Goal: Information Seeking & Learning: Learn about a topic

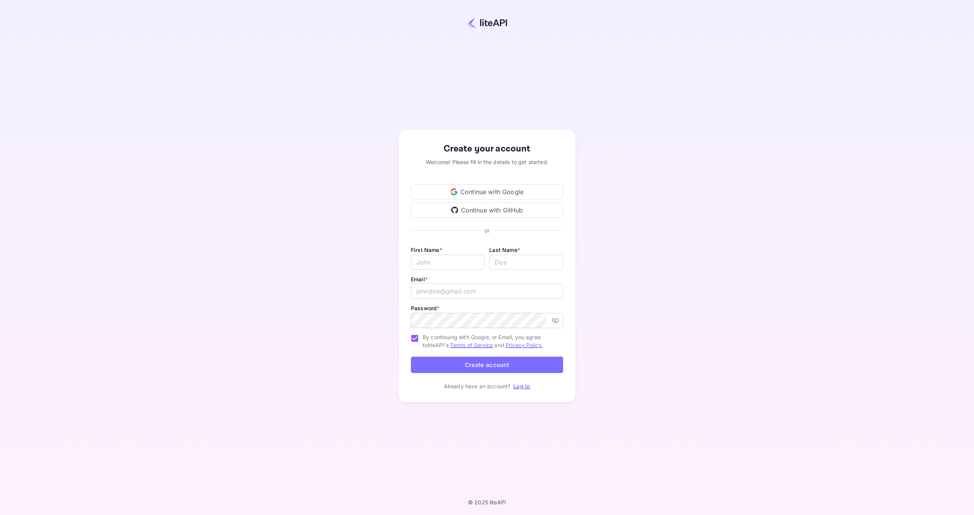
click at [477, 93] on div "Create your account Welcome! Please fill in the details to get started. Continu…" at bounding box center [486, 266] width 907 height 466
click at [524, 388] on link "Log in" at bounding box center [521, 386] width 17 height 6
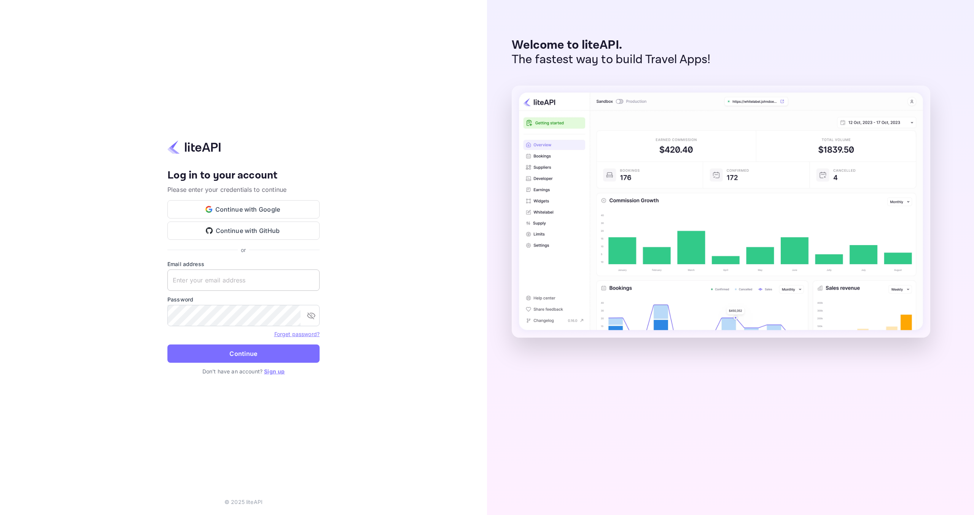
click at [233, 280] on input "text" at bounding box center [243, 279] width 152 height 21
type input "itineria2@gmail.com"
click at [167, 344] on button "Continue" at bounding box center [243, 353] width 152 height 18
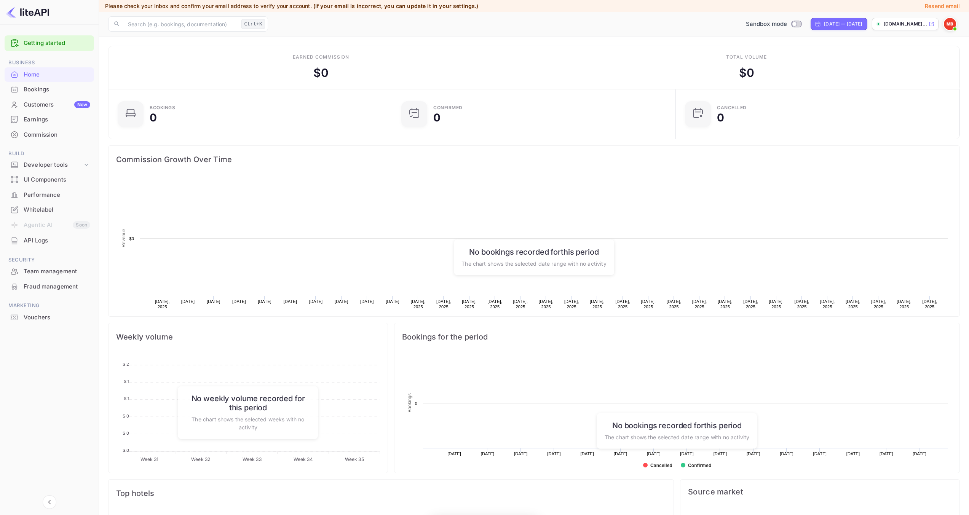
scroll to position [118, 273]
click at [555, 260] on p "The chart shows the selected date range with no activity" at bounding box center [533, 263] width 145 height 8
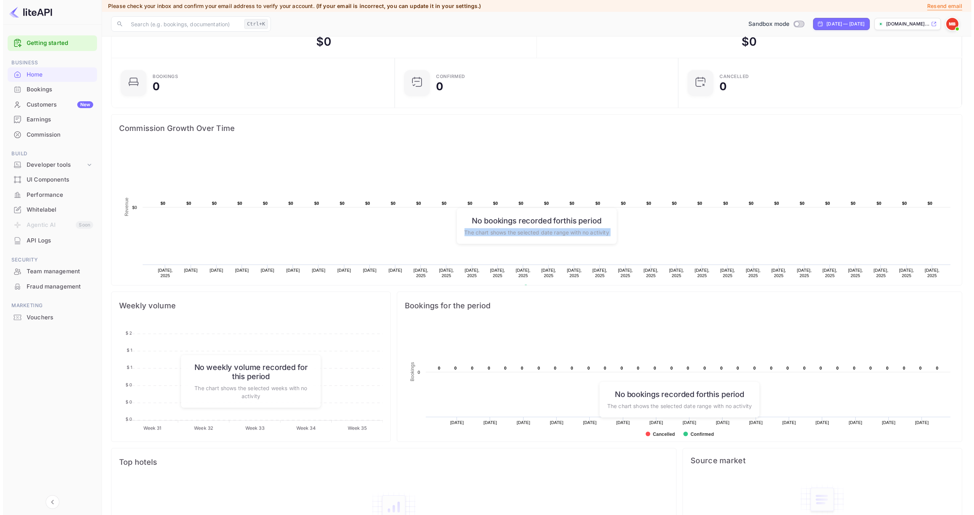
scroll to position [0, 0]
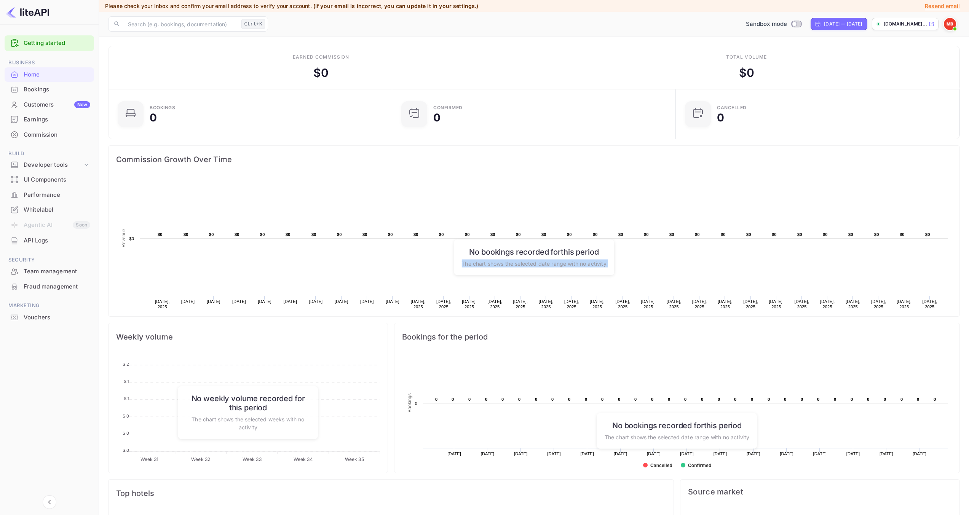
click at [70, 83] on div "Bookings" at bounding box center [49, 89] width 89 height 15
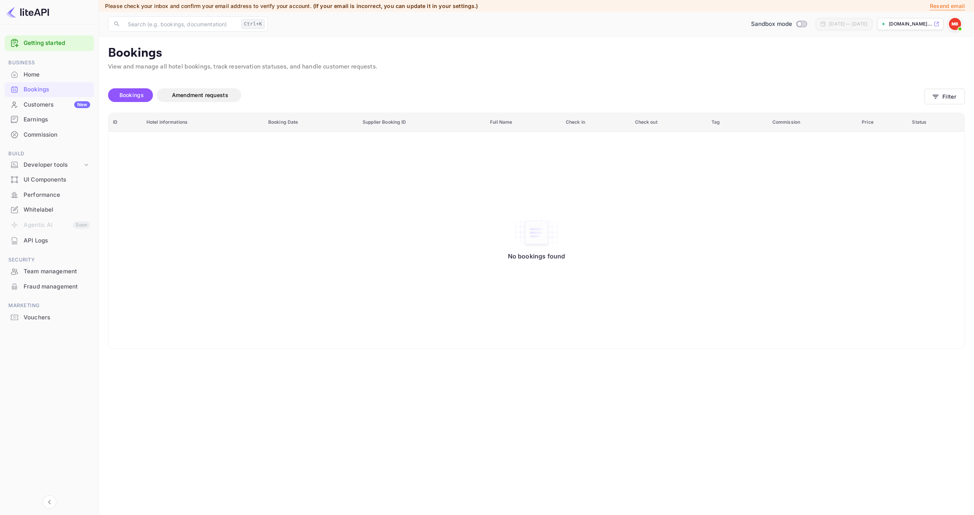
click at [38, 104] on div "Customers New" at bounding box center [57, 104] width 67 height 9
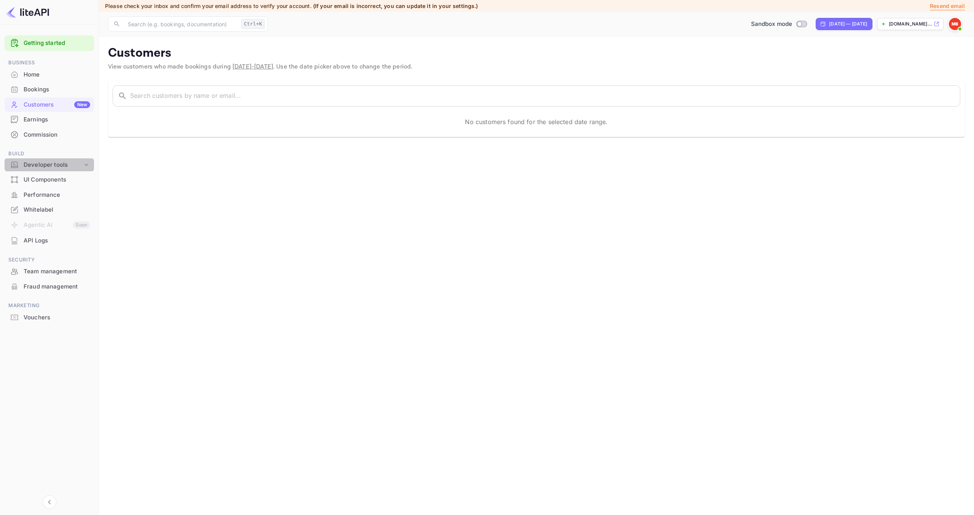
click at [61, 171] on div "Developer tools" at bounding box center [49, 164] width 89 height 13
click at [66, 166] on div "Developer tools" at bounding box center [53, 165] width 59 height 9
click at [57, 177] on p "API docs and SDKs" at bounding box center [51, 178] width 49 height 8
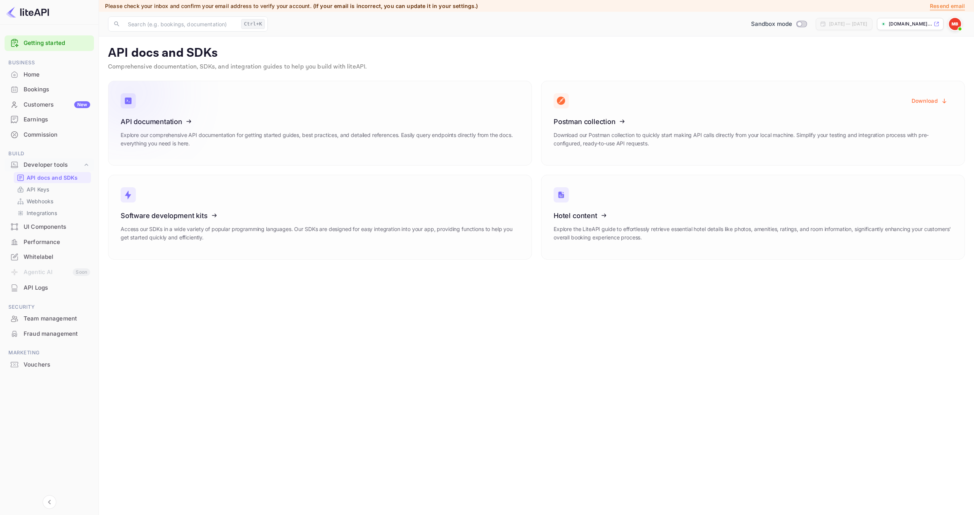
click at [343, 113] on link "API documentation Explore our comprehensive API documentation for getting start…" at bounding box center [320, 123] width 424 height 85
